Goal: Find specific page/section: Find specific page/section

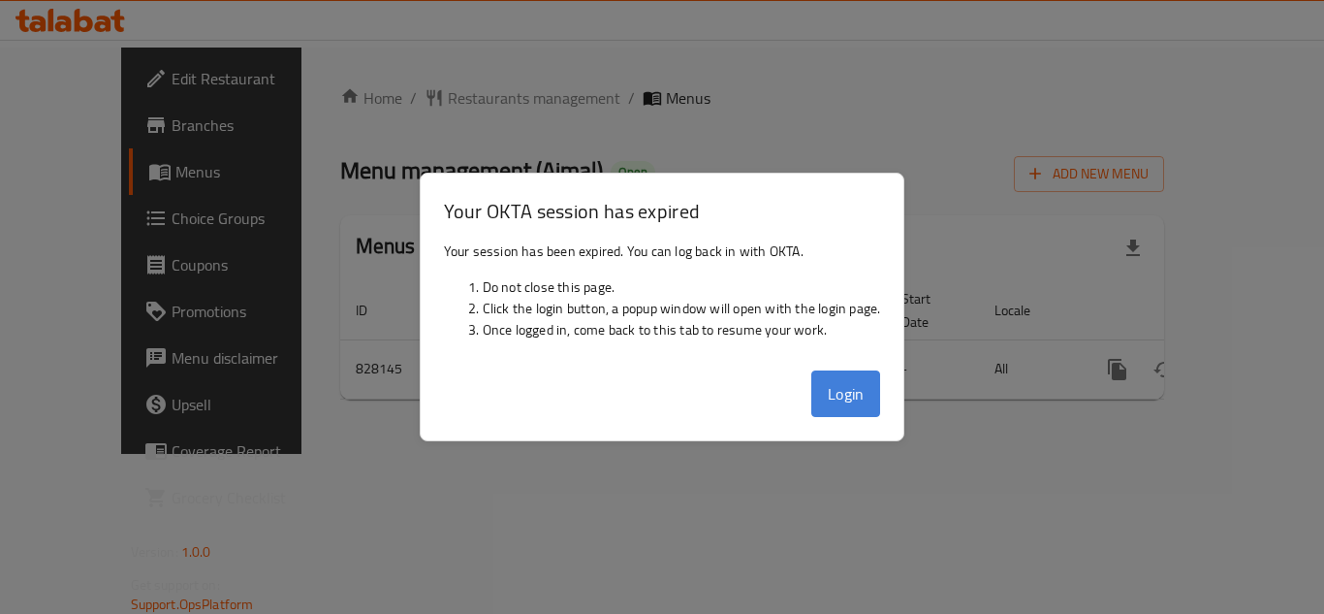
click at [828, 387] on button "Login" at bounding box center [846, 393] width 70 height 47
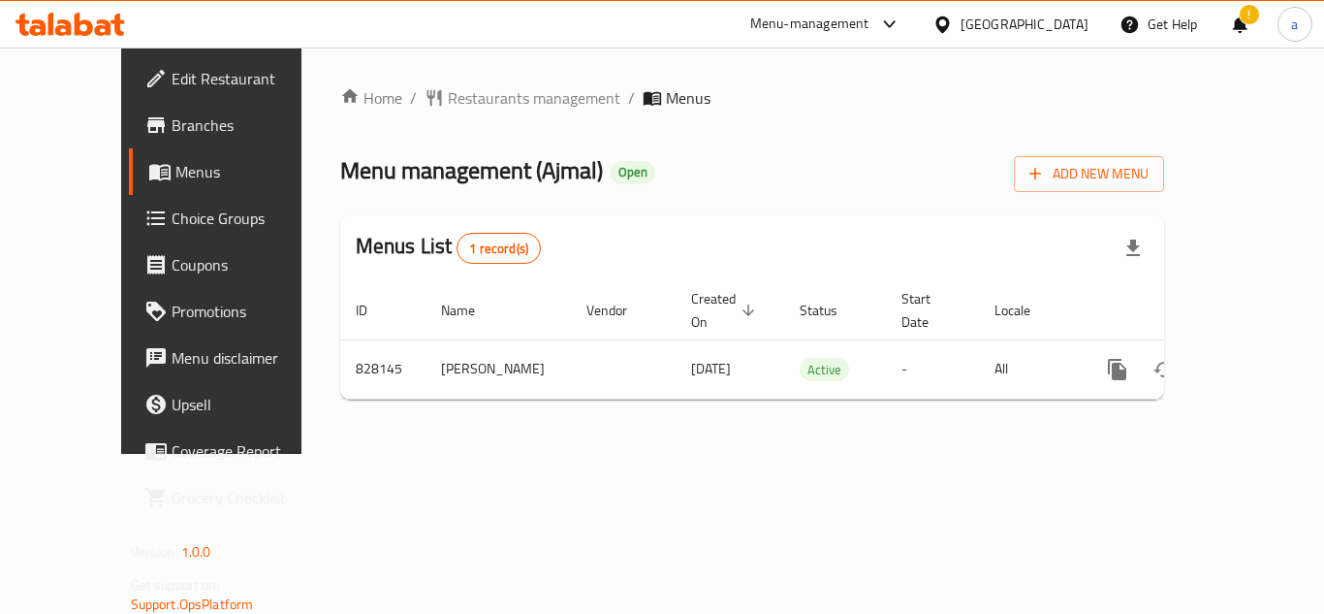
click at [953, 31] on icon at bounding box center [943, 25] width 20 height 20
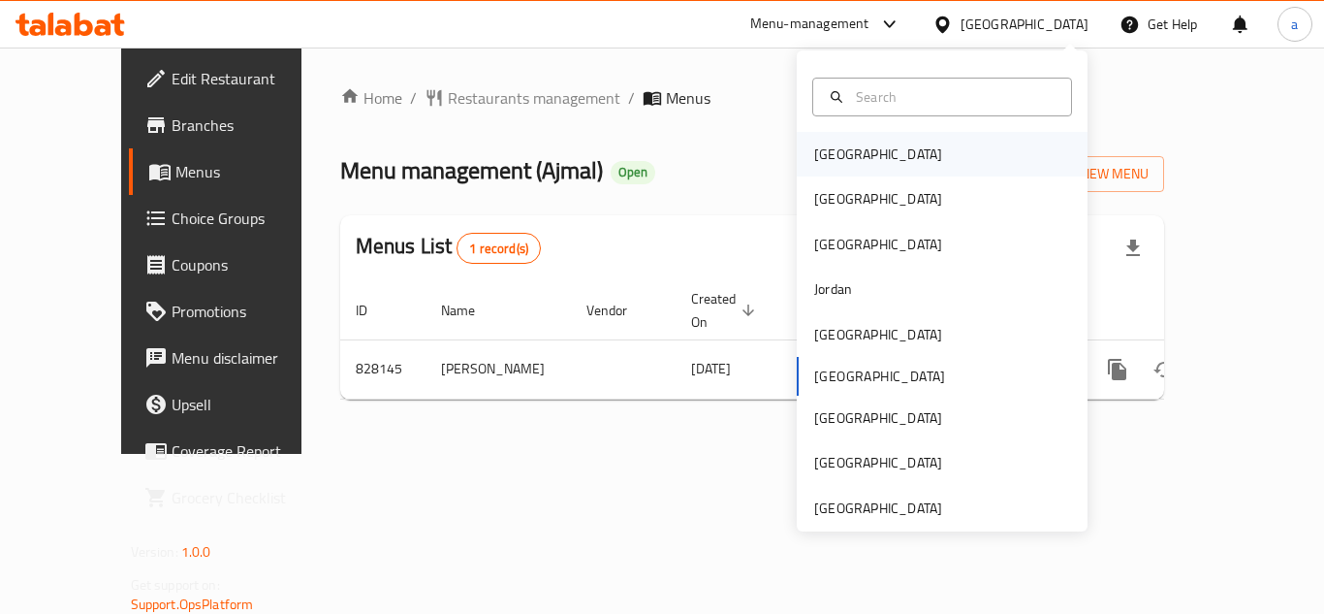
click at [848, 161] on div "[GEOGRAPHIC_DATA]" at bounding box center [878, 154] width 159 height 45
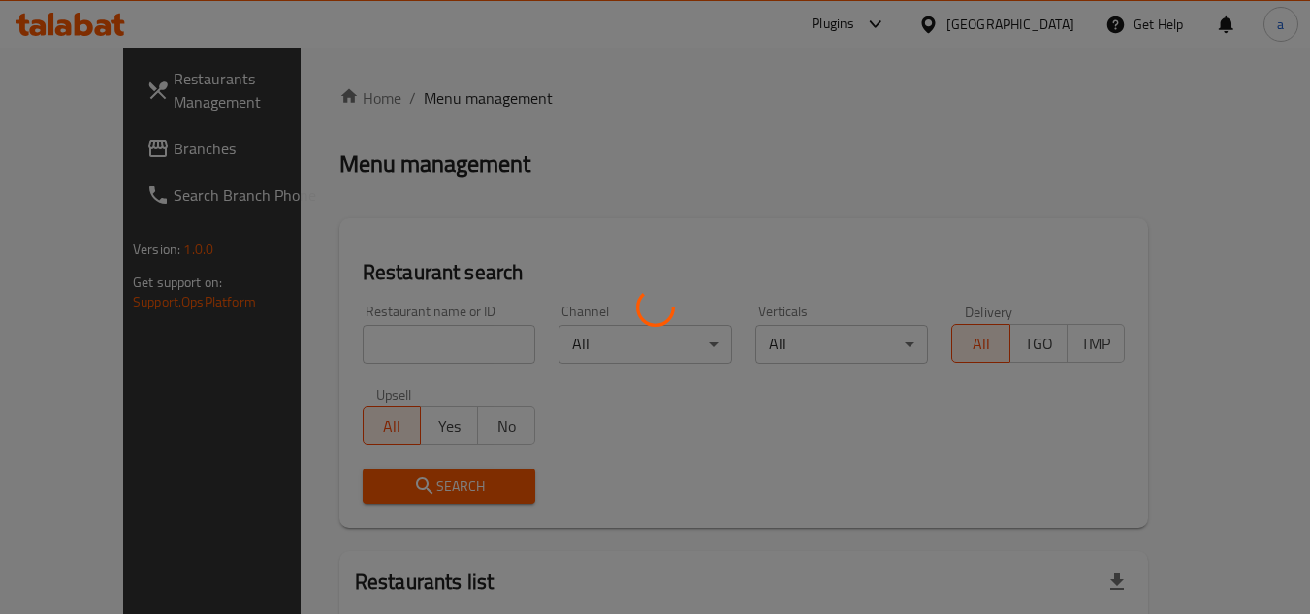
click at [77, 167] on div at bounding box center [655, 307] width 1310 height 614
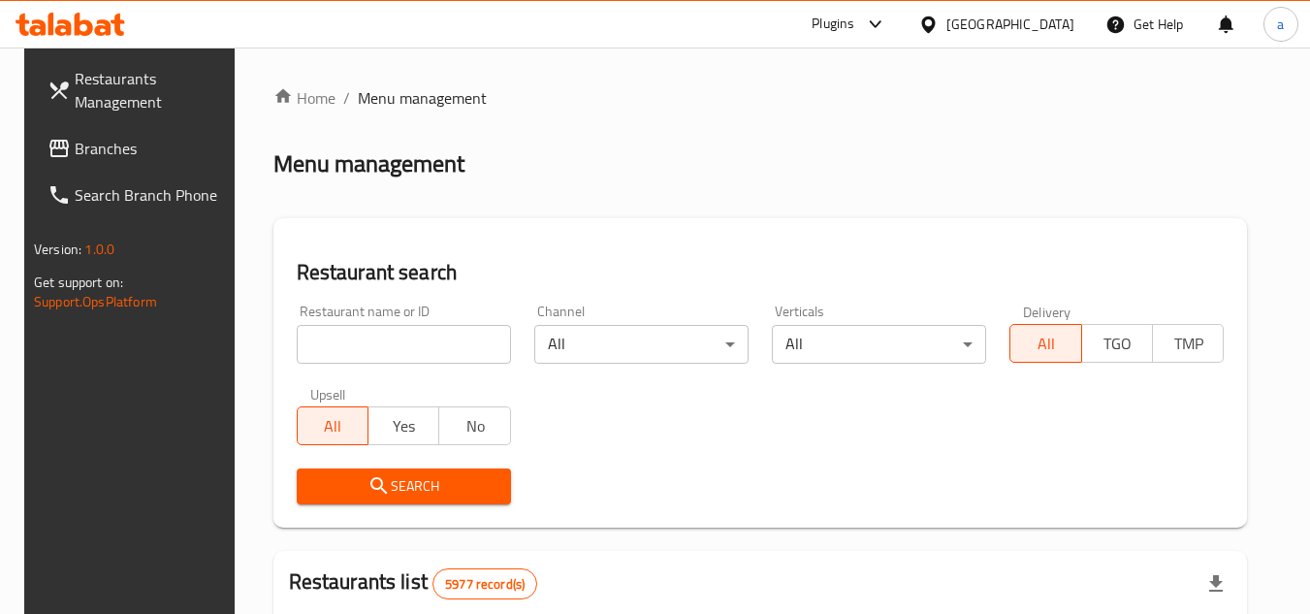
click at [86, 160] on span "Branches" at bounding box center [151, 148] width 153 height 23
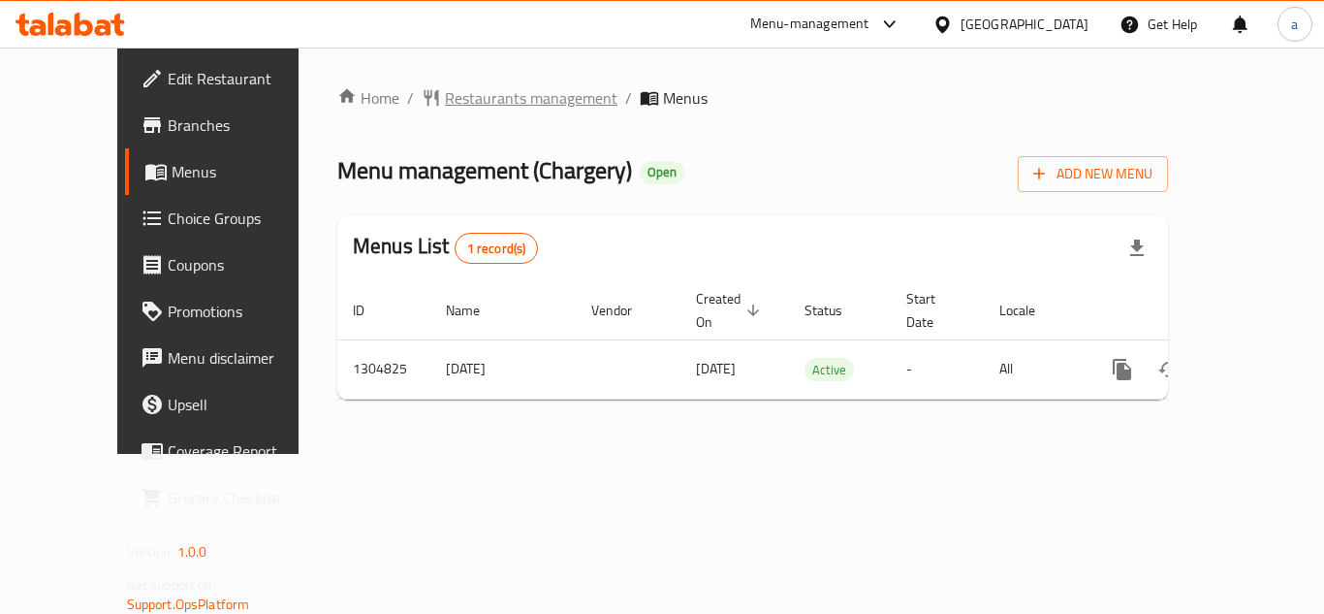
click at [445, 95] on span "Restaurants management" at bounding box center [531, 97] width 173 height 23
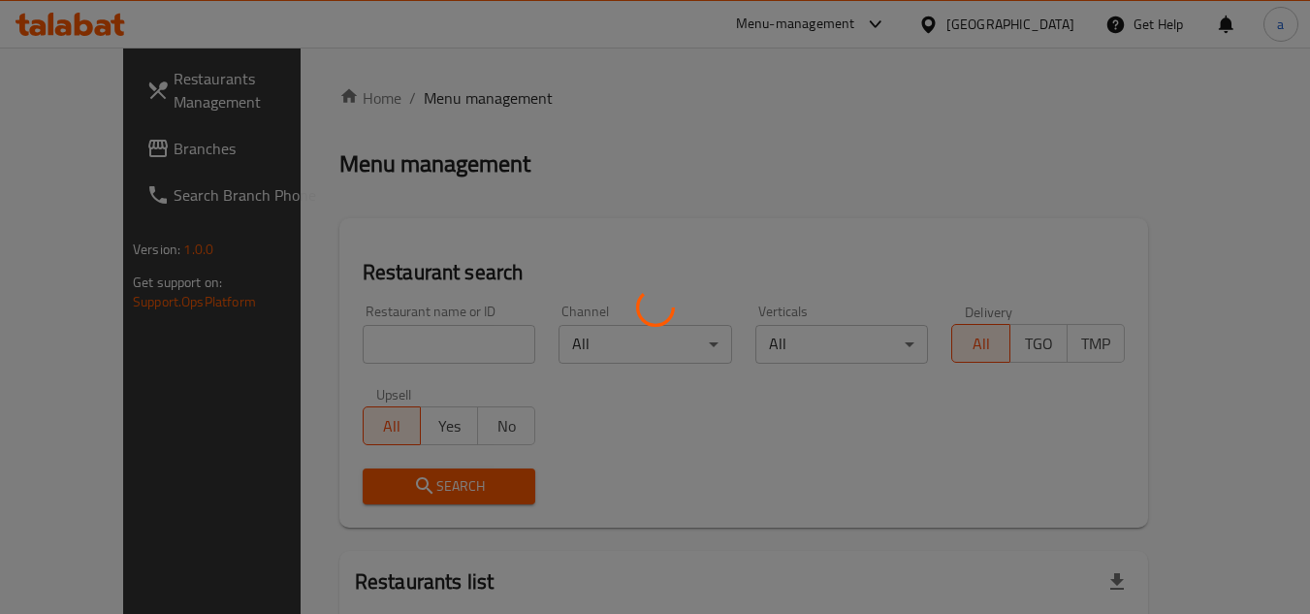
click at [1052, 20] on div at bounding box center [655, 307] width 1310 height 614
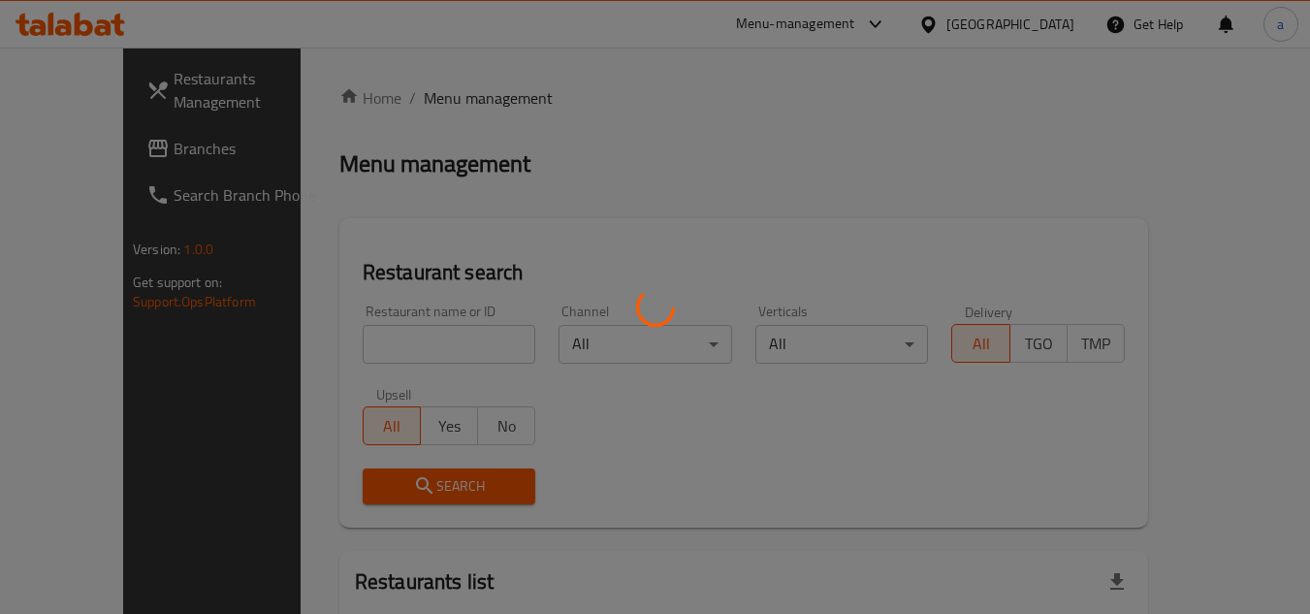
click at [1052, 20] on div at bounding box center [655, 307] width 1310 height 614
click at [1009, 32] on div at bounding box center [655, 307] width 1310 height 614
click at [1015, 20] on div at bounding box center [655, 307] width 1310 height 614
click at [993, 29] on div at bounding box center [655, 307] width 1310 height 614
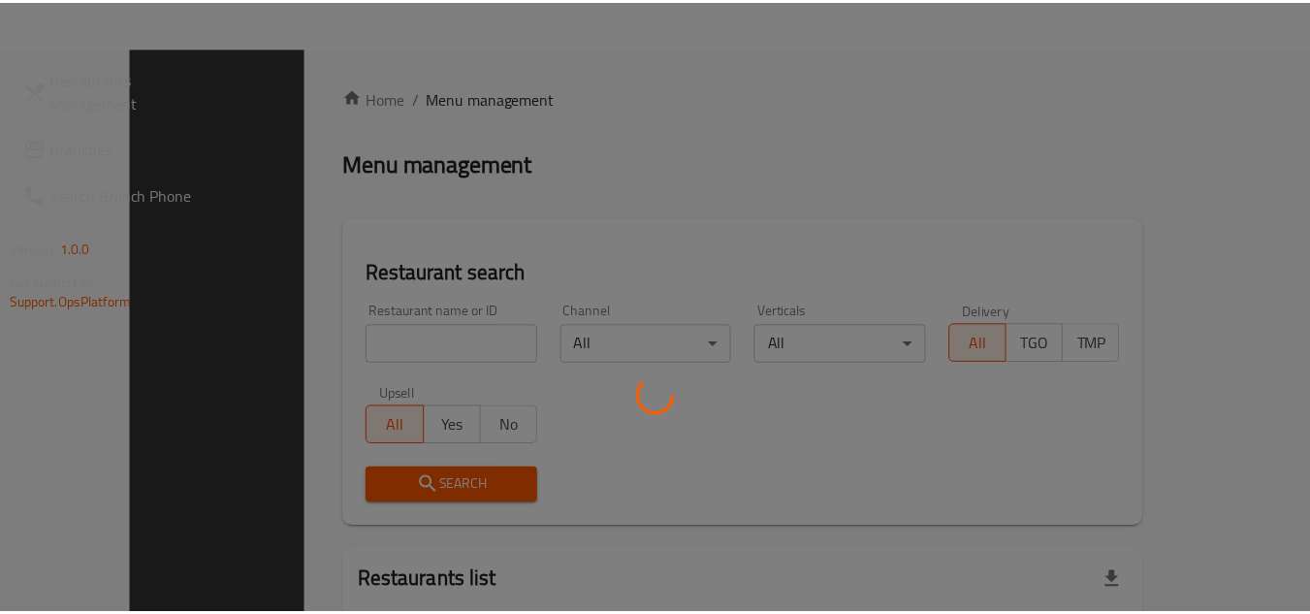
scroll to position [178, 0]
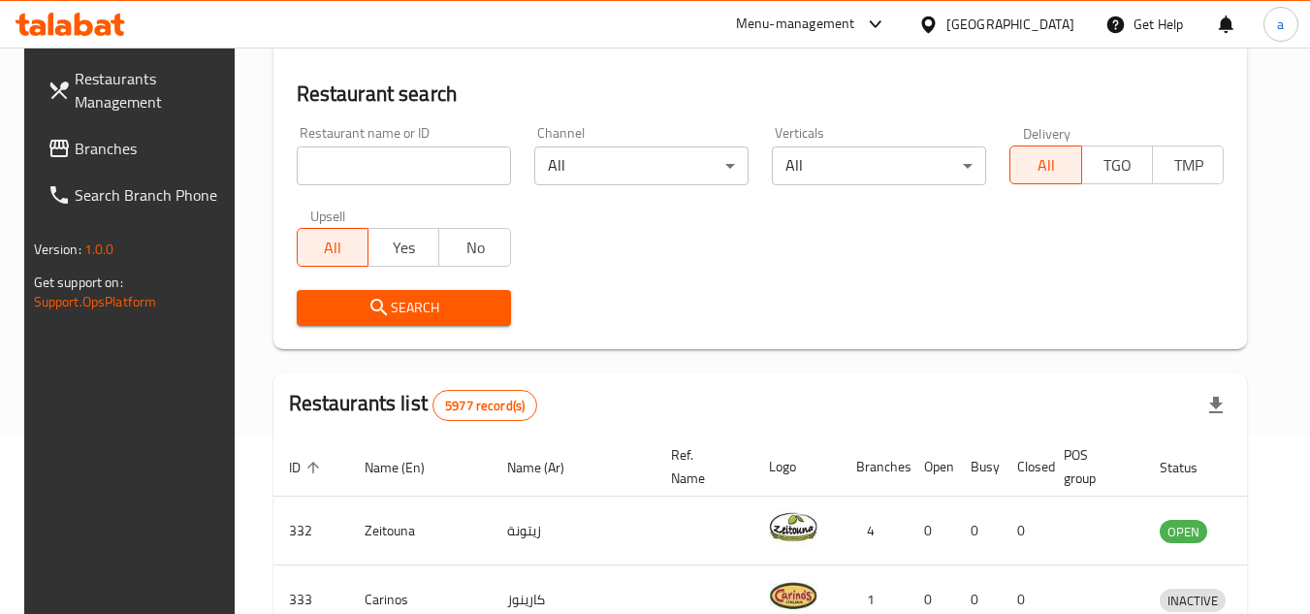
click at [935, 30] on icon at bounding box center [928, 24] width 14 height 16
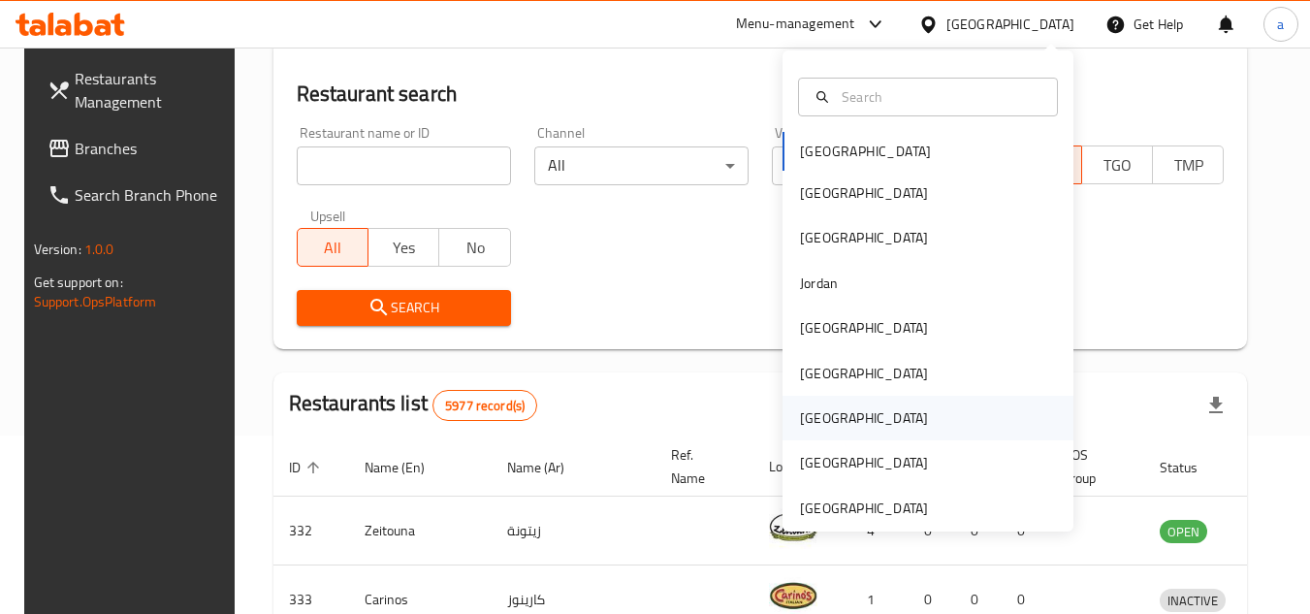
click at [804, 402] on div "[GEOGRAPHIC_DATA]" at bounding box center [863, 418] width 159 height 45
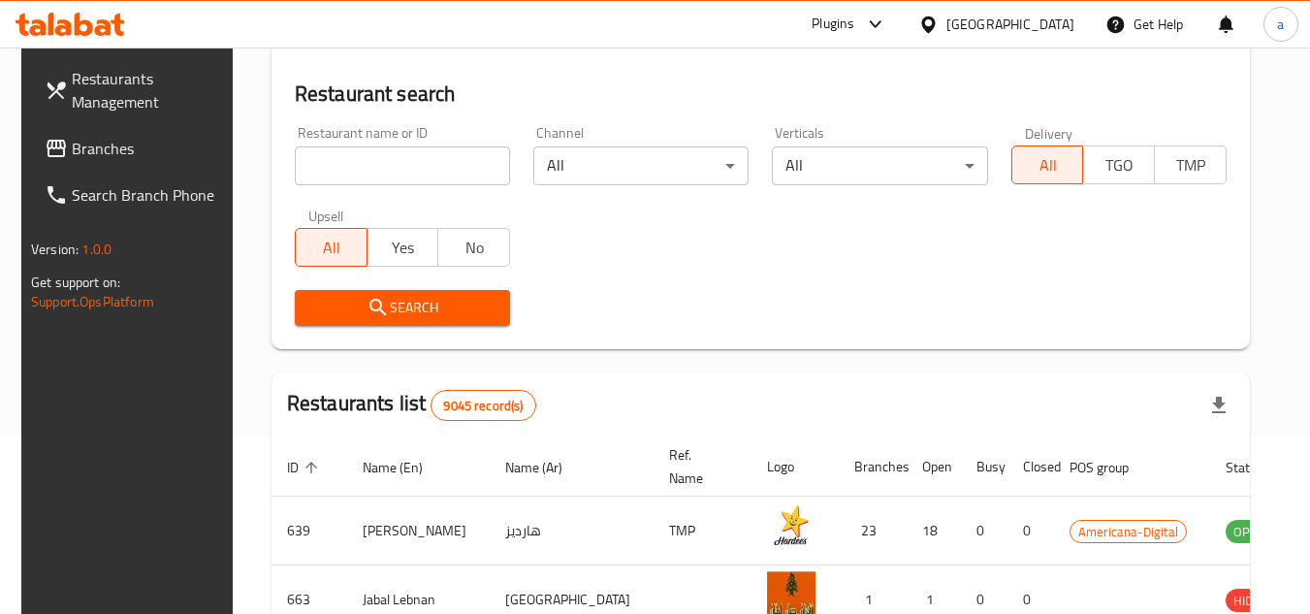
click at [91, 159] on span "Branches" at bounding box center [148, 148] width 153 height 23
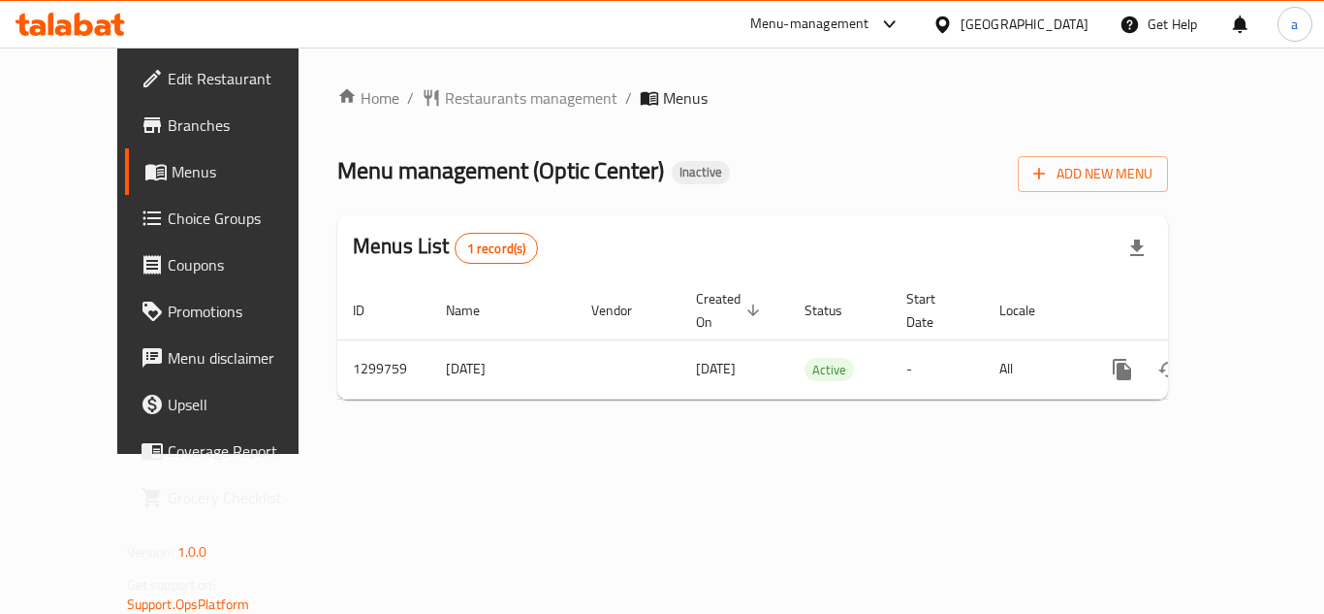
click at [672, 178] on span "Inactive" at bounding box center [701, 172] width 58 height 16
click at [488, 102] on span "Restaurants management" at bounding box center [531, 97] width 173 height 23
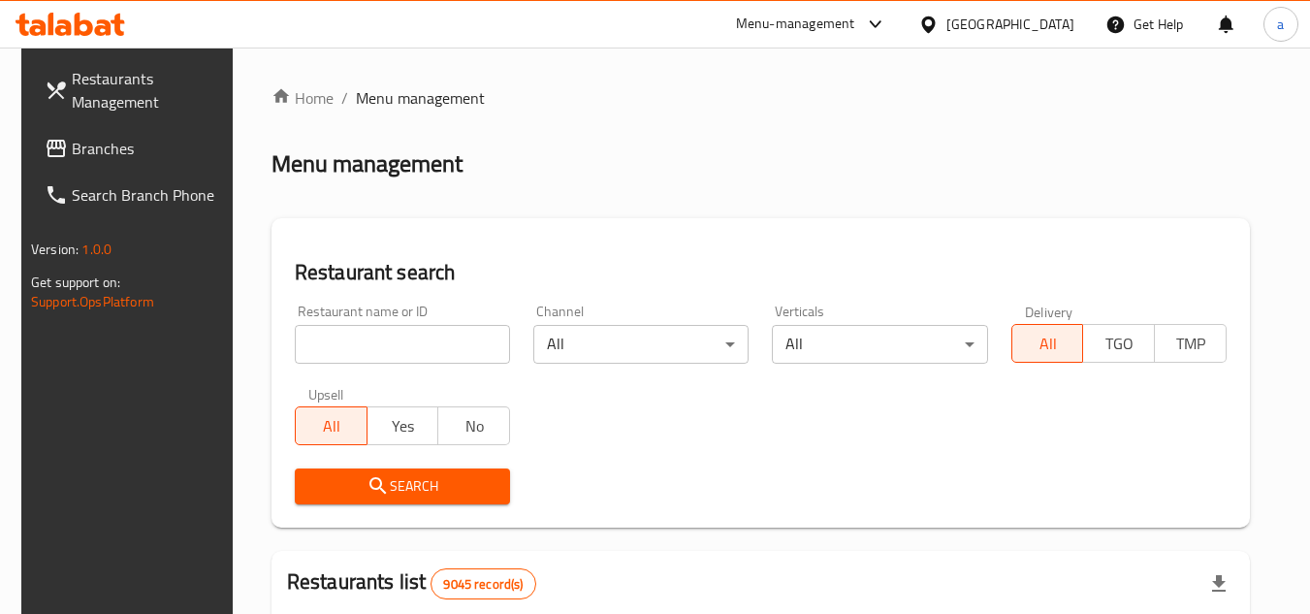
click at [349, 343] on input "search" at bounding box center [402, 344] width 215 height 39
paste input "701483"
type input "701483"
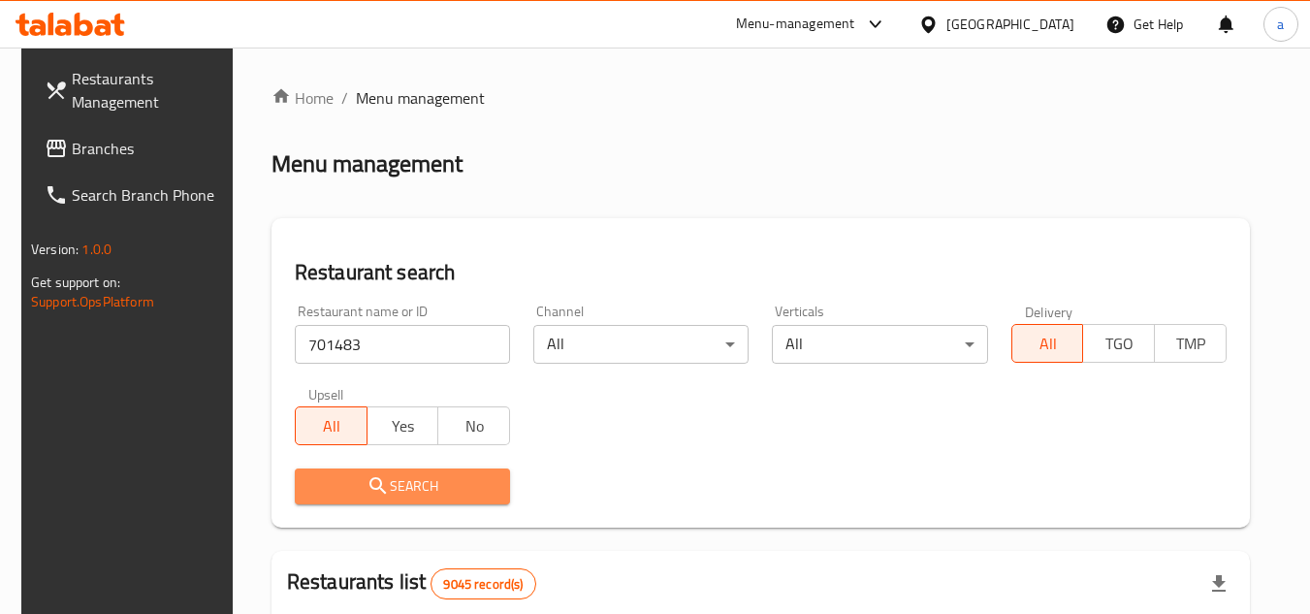
click at [317, 479] on span "Search" at bounding box center [402, 486] width 184 height 24
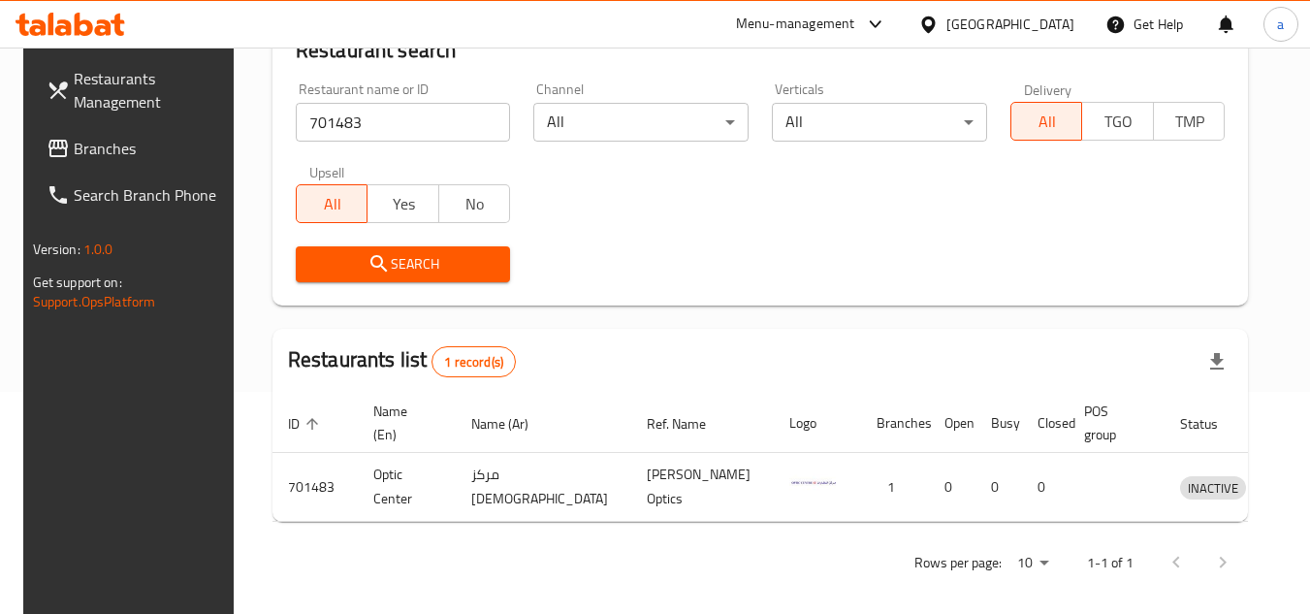
scroll to position [235, 0]
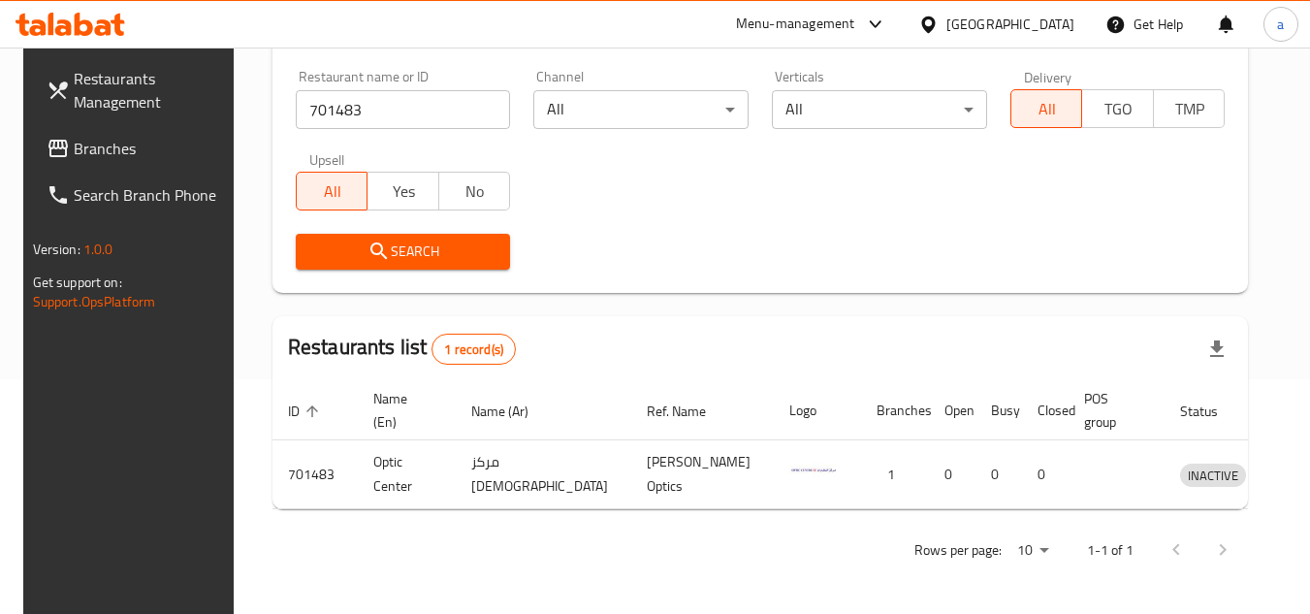
click at [410, 232] on div "Search" at bounding box center [403, 251] width 238 height 59
click at [399, 261] on span "Search" at bounding box center [403, 251] width 184 height 24
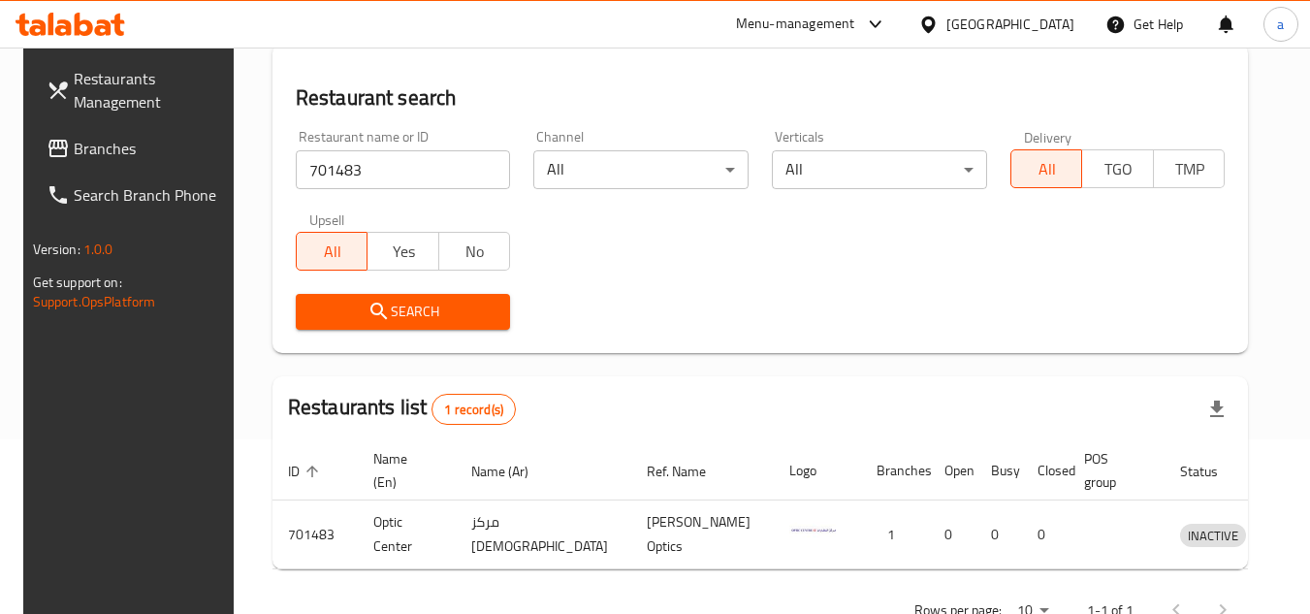
scroll to position [194, 0]
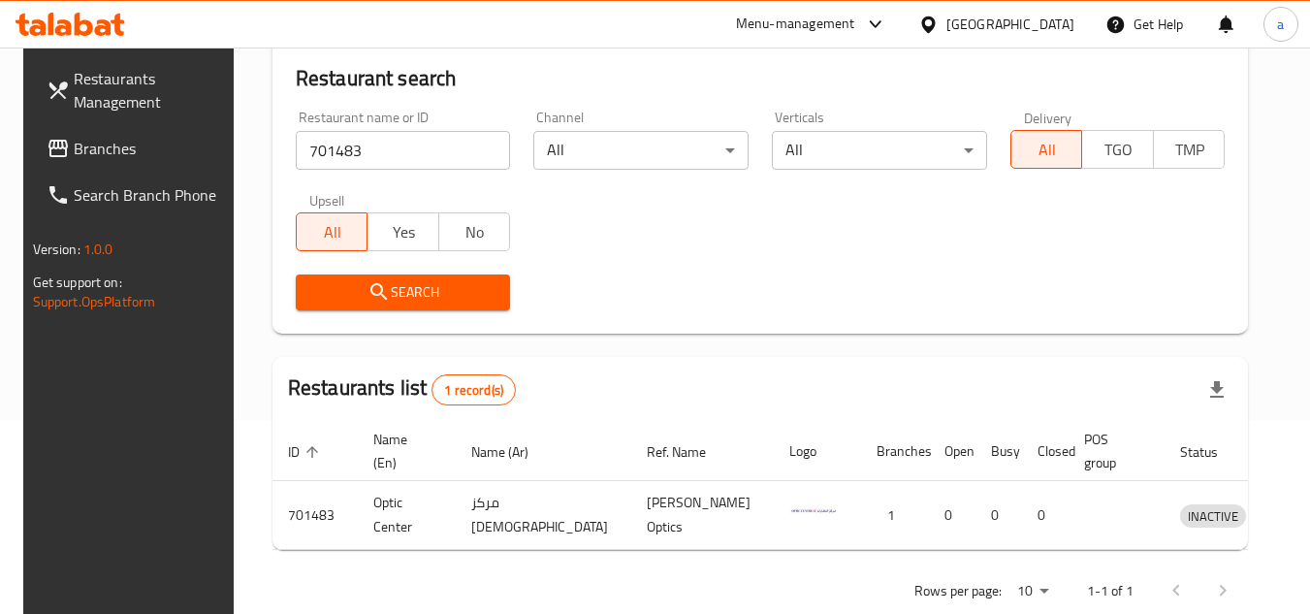
click at [398, 316] on div "Search" at bounding box center [403, 292] width 238 height 59
click at [421, 302] on span "Search" at bounding box center [403, 292] width 184 height 24
click at [392, 263] on div "Search" at bounding box center [403, 292] width 238 height 59
click at [369, 297] on icon "submit" at bounding box center [378, 291] width 23 height 23
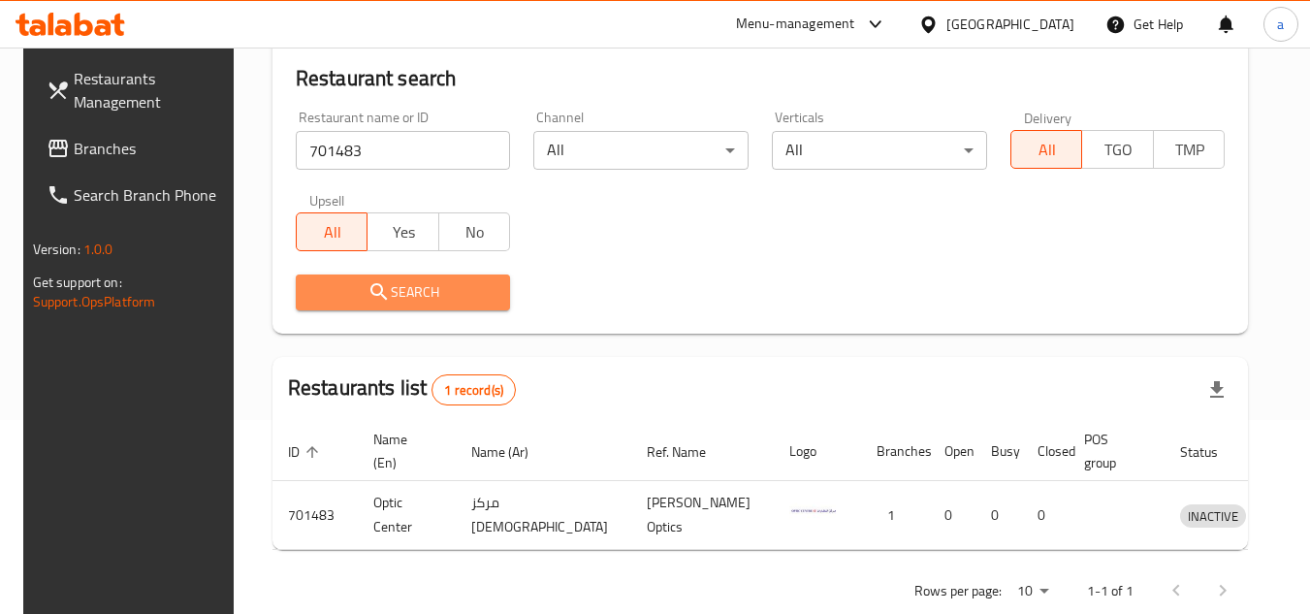
click at [369, 297] on icon "submit" at bounding box center [378, 291] width 23 height 23
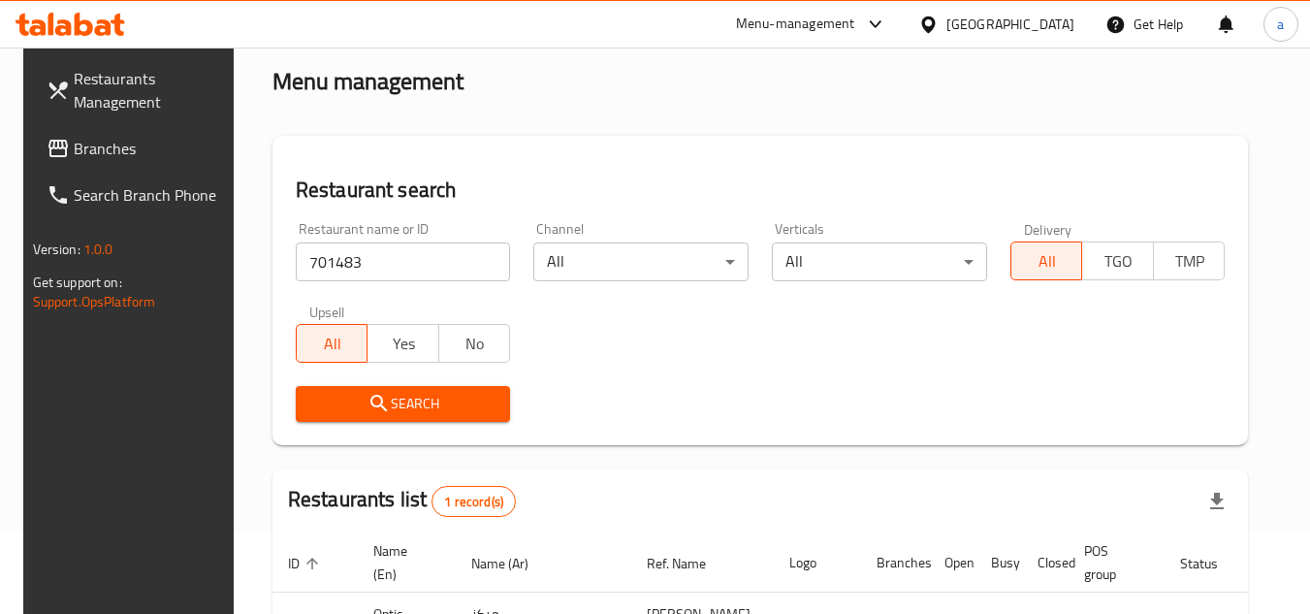
scroll to position [0, 0]
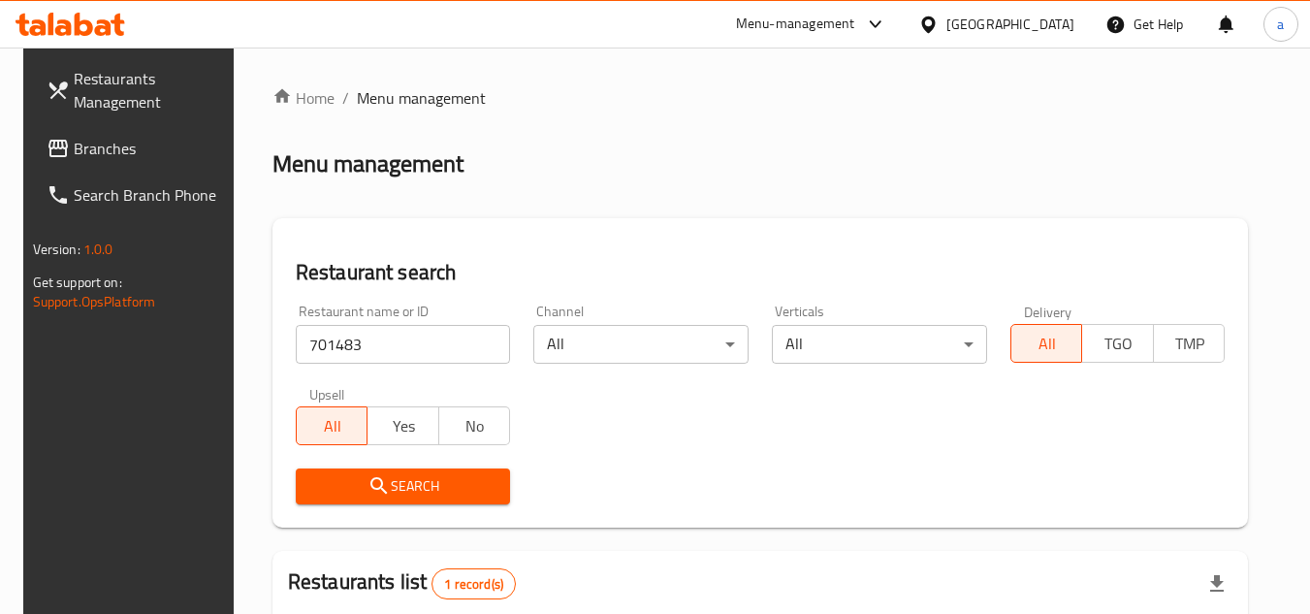
click at [48, 142] on icon at bounding box center [57, 148] width 19 height 17
